Goal: Task Accomplishment & Management: Manage account settings

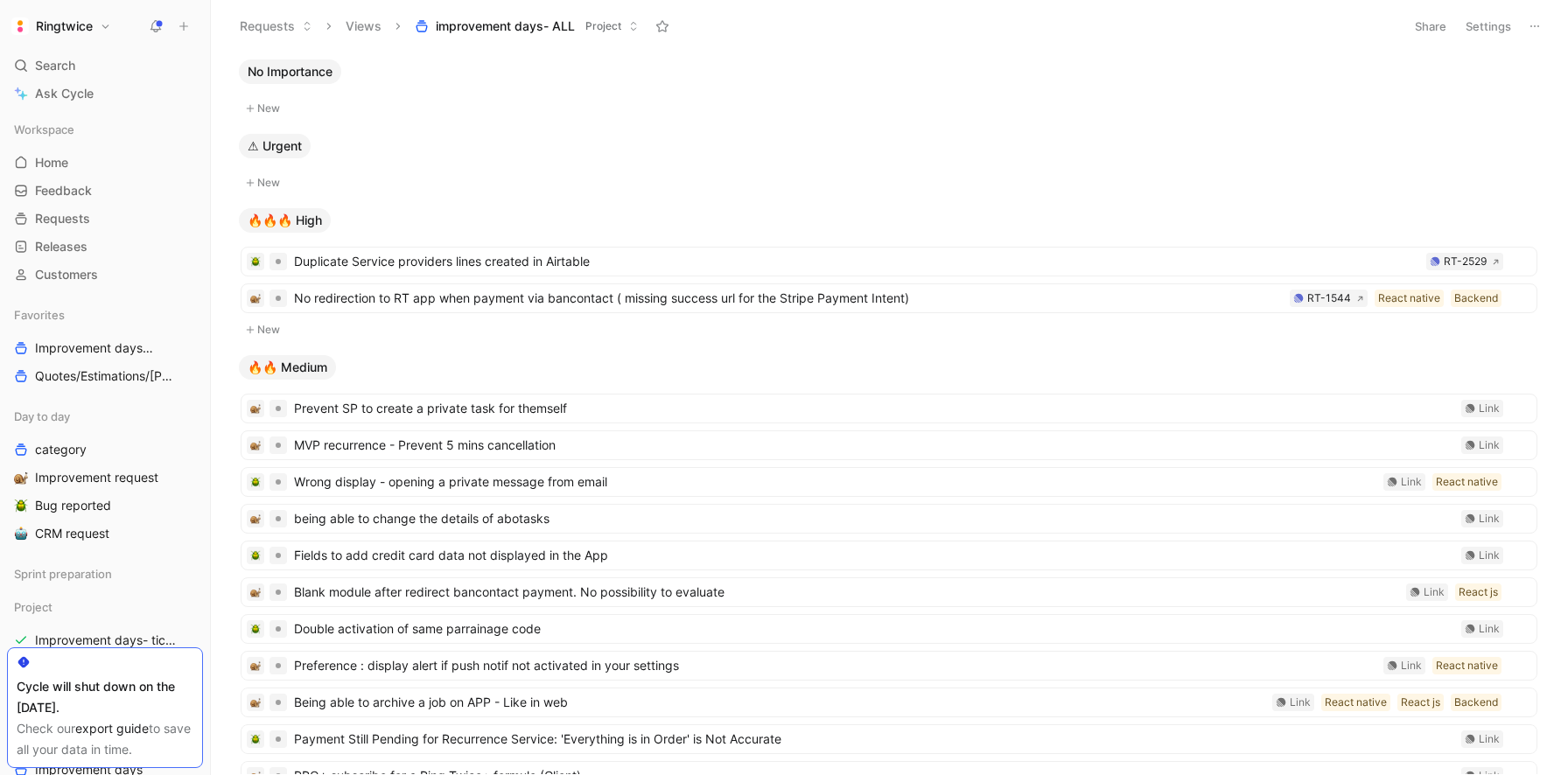
click at [1493, 30] on button "Settings" at bounding box center [1489, 26] width 62 height 25
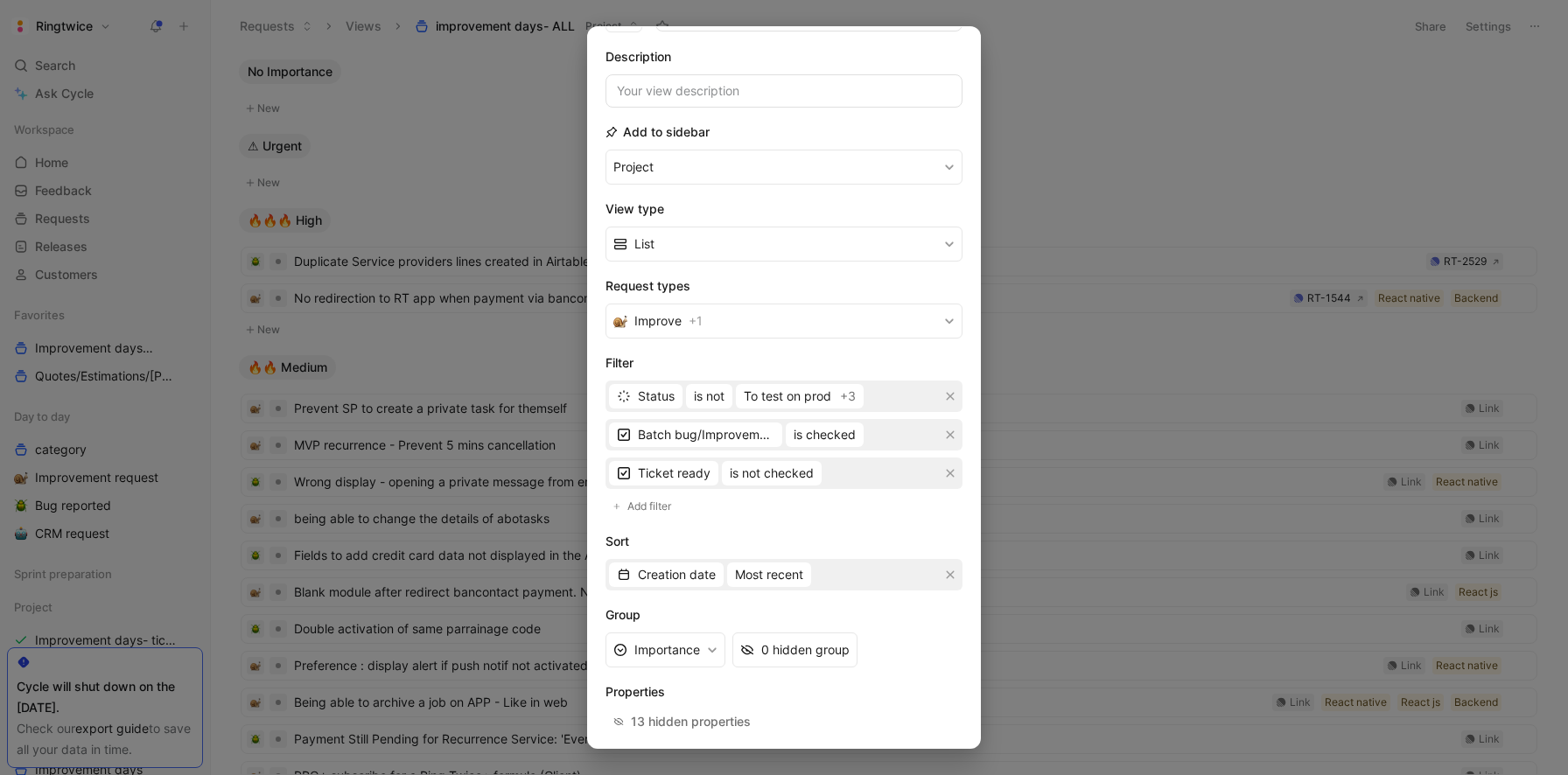
scroll to position [111, 0]
click at [1103, 179] on div at bounding box center [784, 388] width 1568 height 775
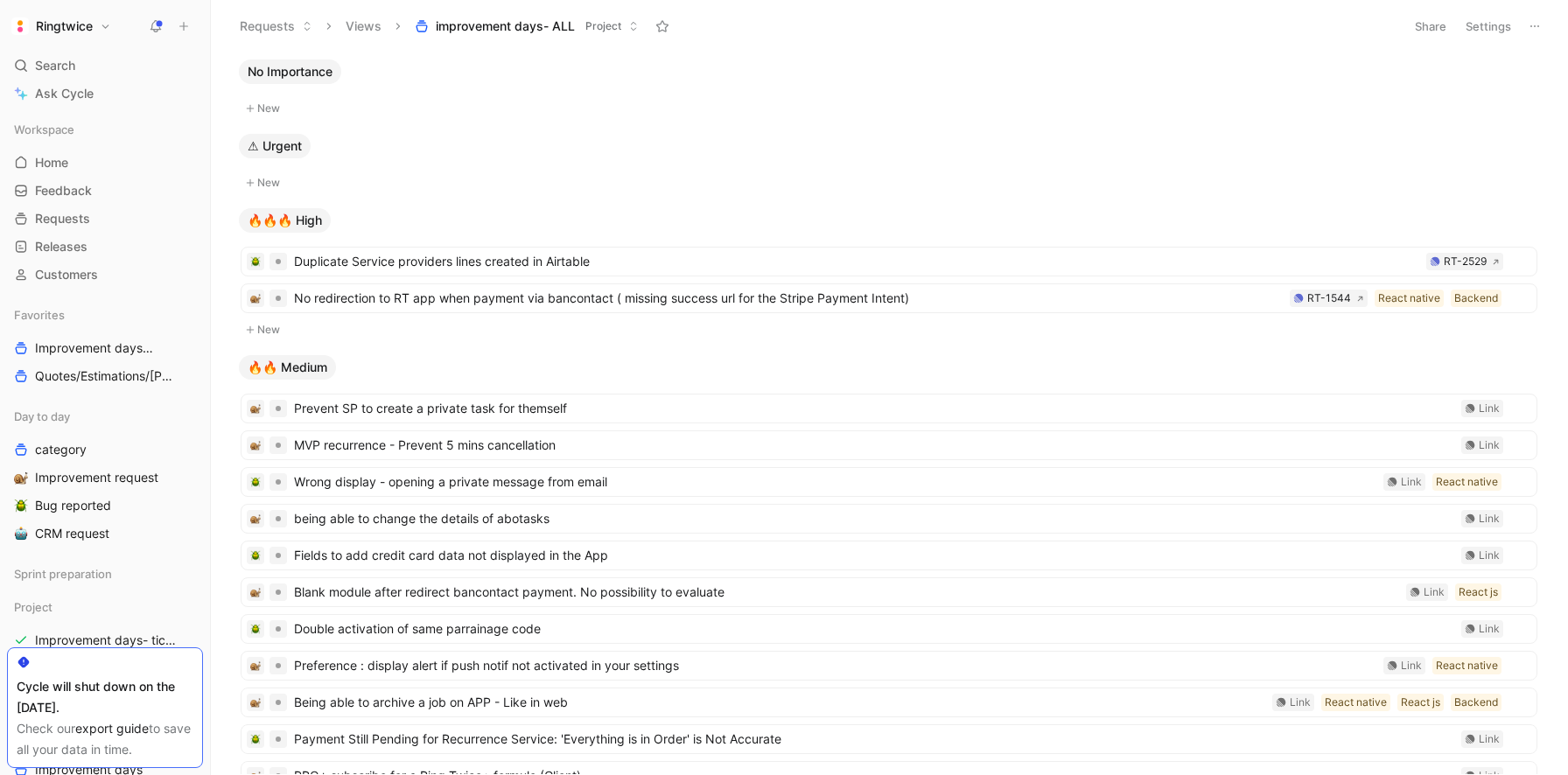
click at [91, 24] on h1 "Ringtwice" at bounding box center [64, 26] width 57 height 16
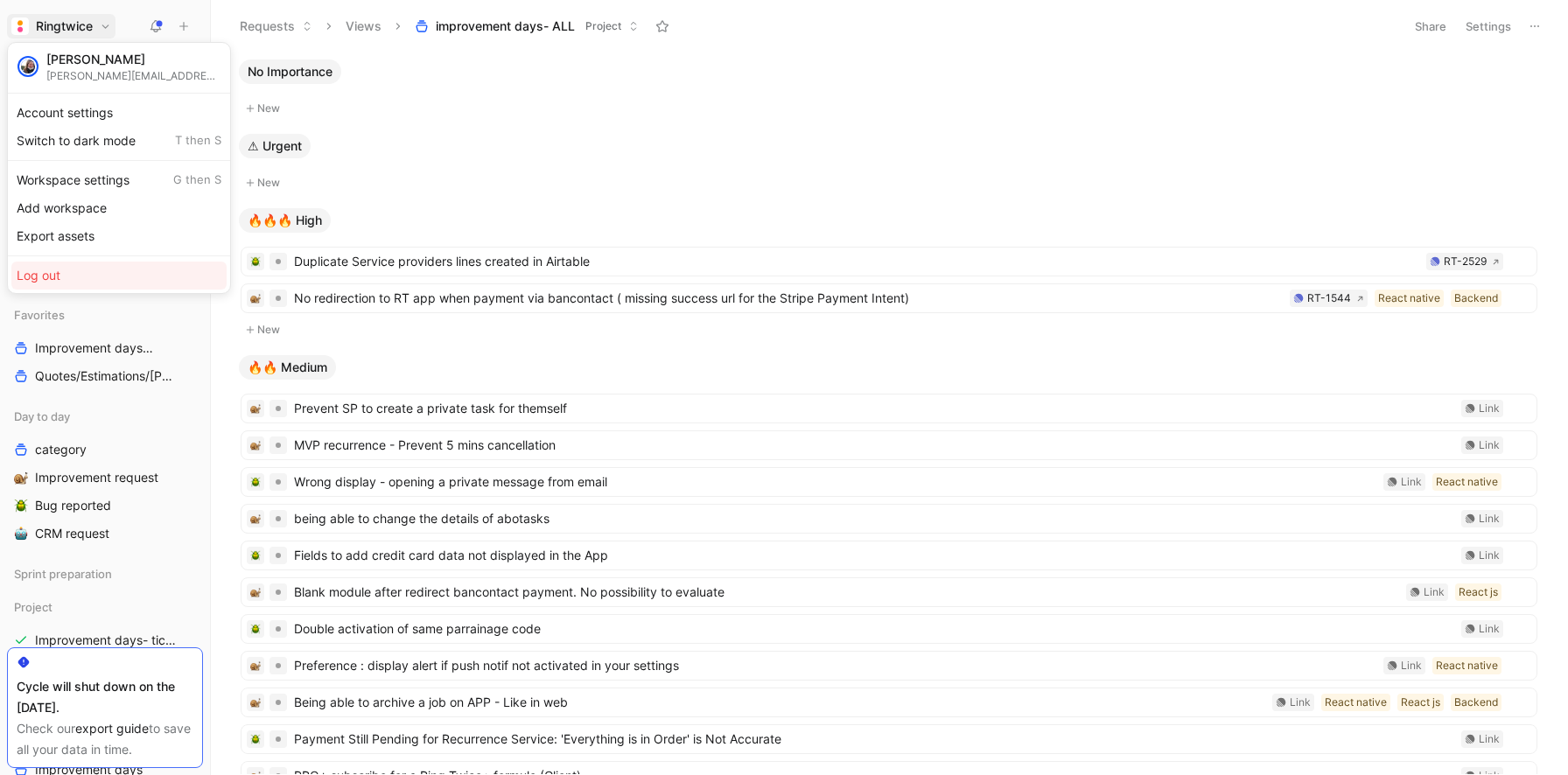
click at [86, 274] on div "Log out" at bounding box center [119, 275] width 215 height 28
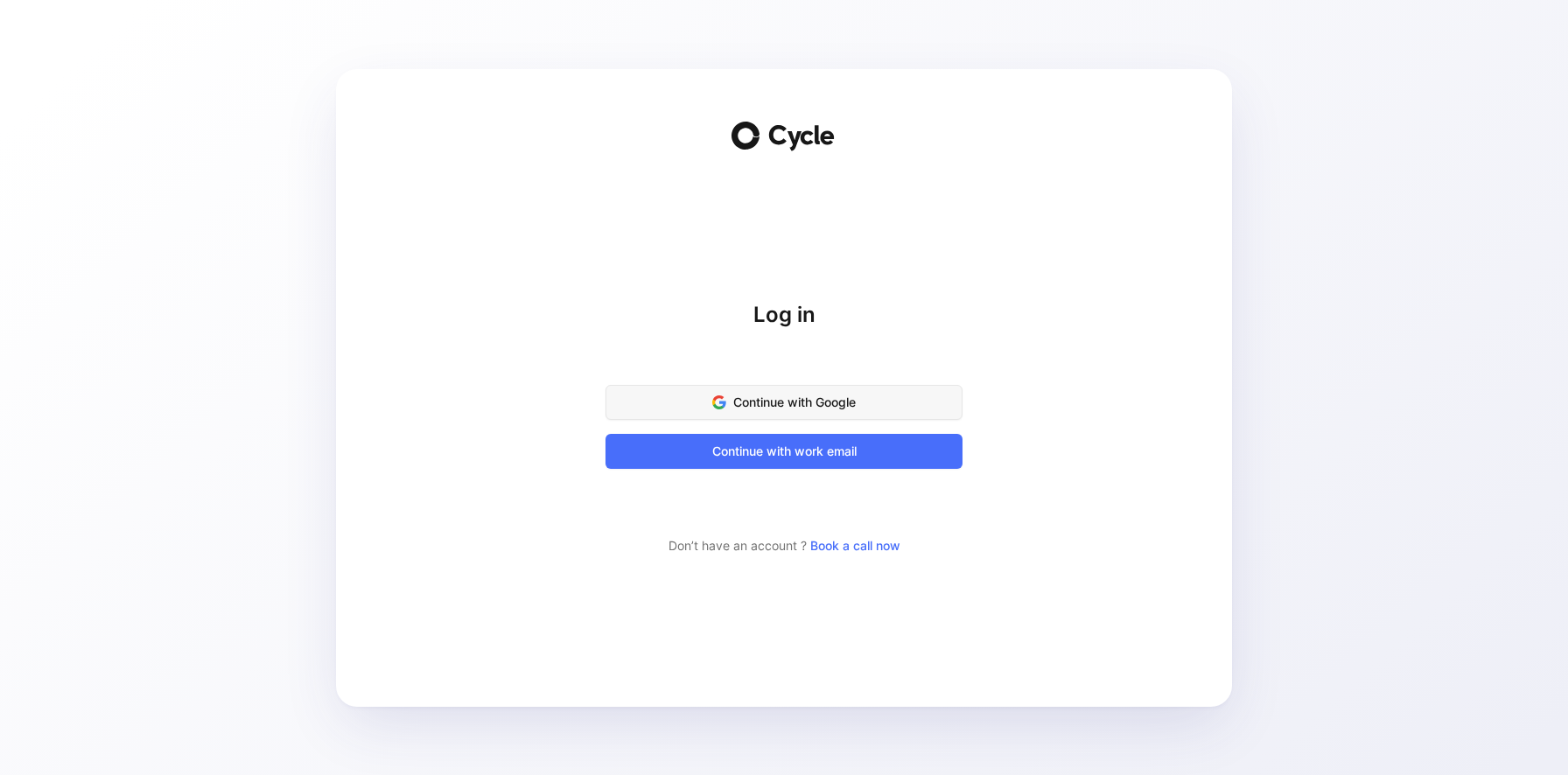
click at [823, 405] on span "Continue with Google" at bounding box center [784, 402] width 313 height 21
